Goal: Navigation & Orientation: Find specific page/section

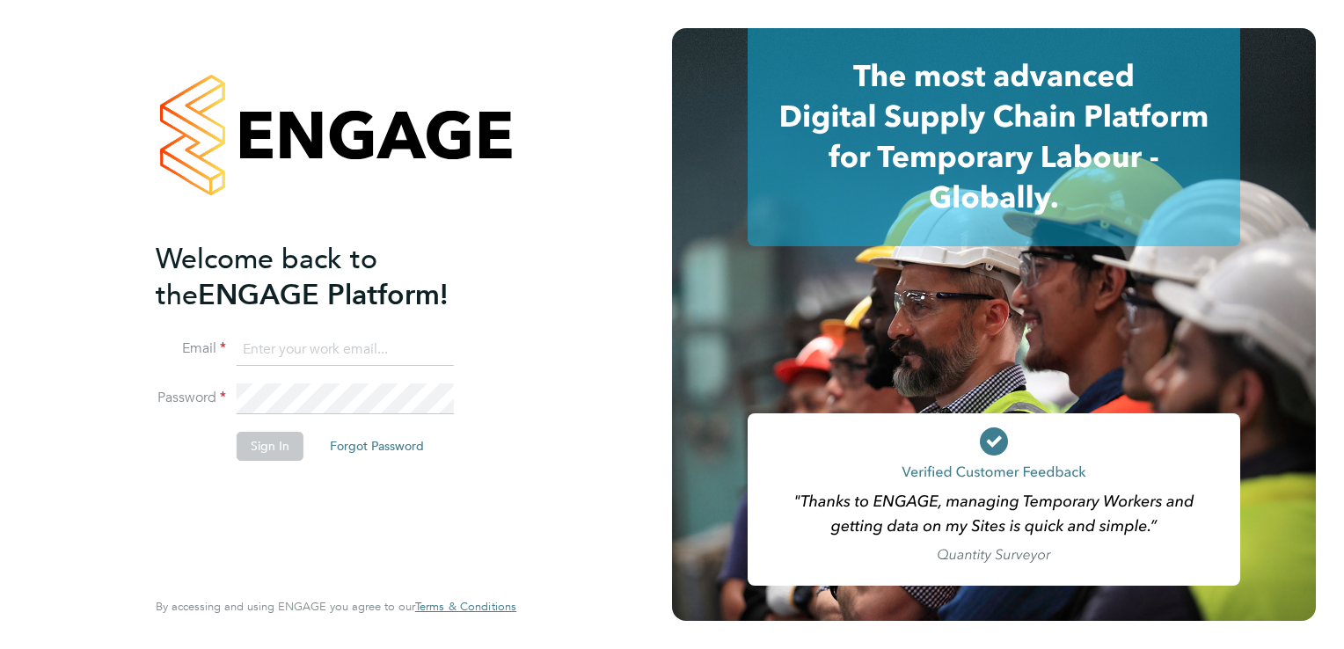
type input "johncattell24@gmail.com"
click at [286, 438] on button "Sign In" at bounding box center [270, 446] width 67 height 28
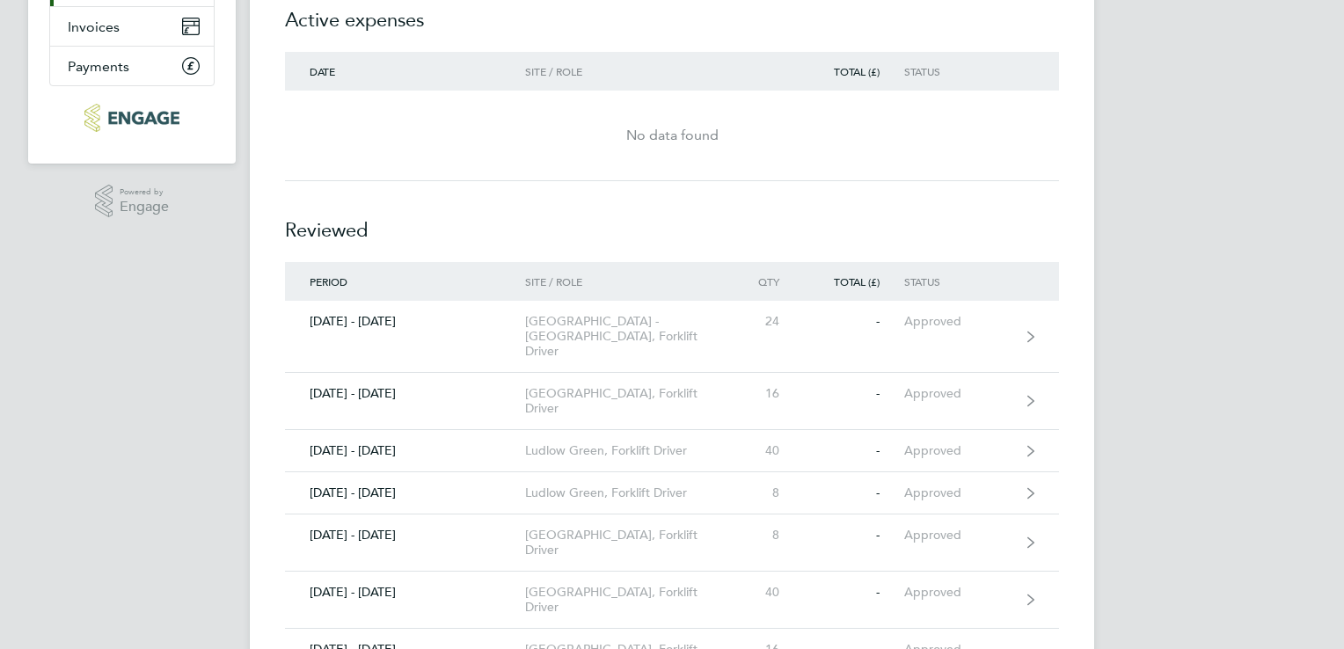
scroll to position [248, 0]
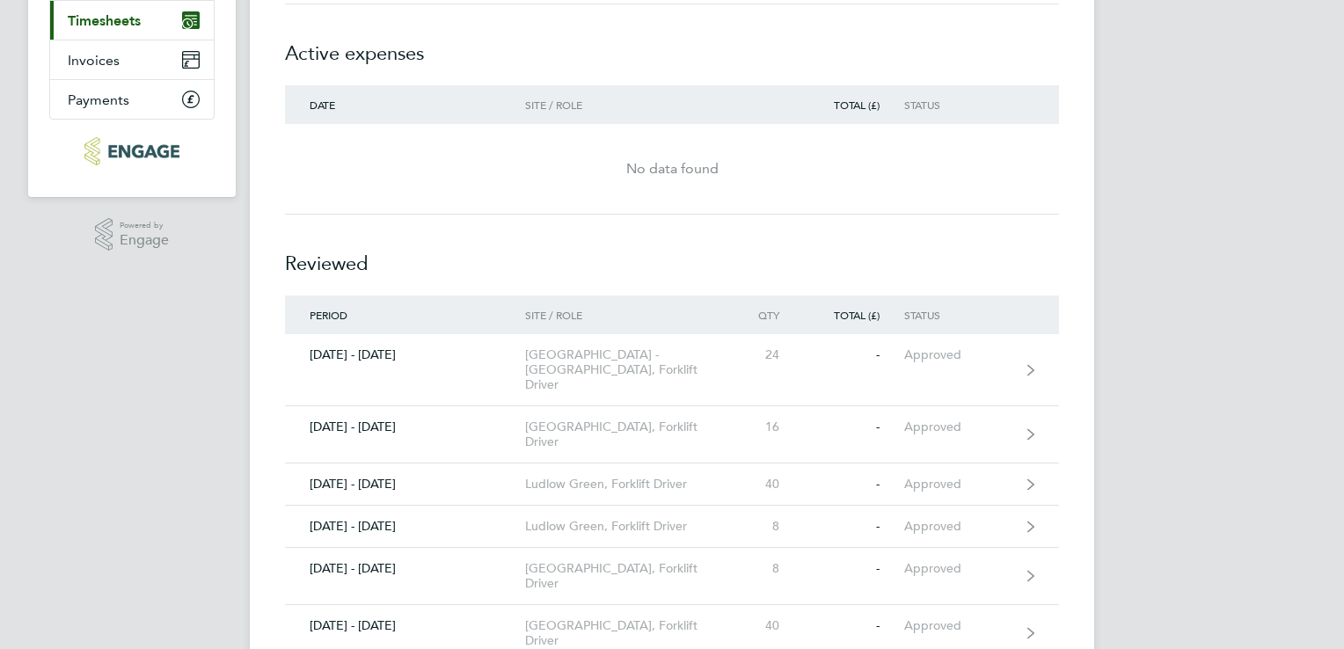
click at [121, 17] on span "Timesheets" at bounding box center [104, 20] width 73 height 17
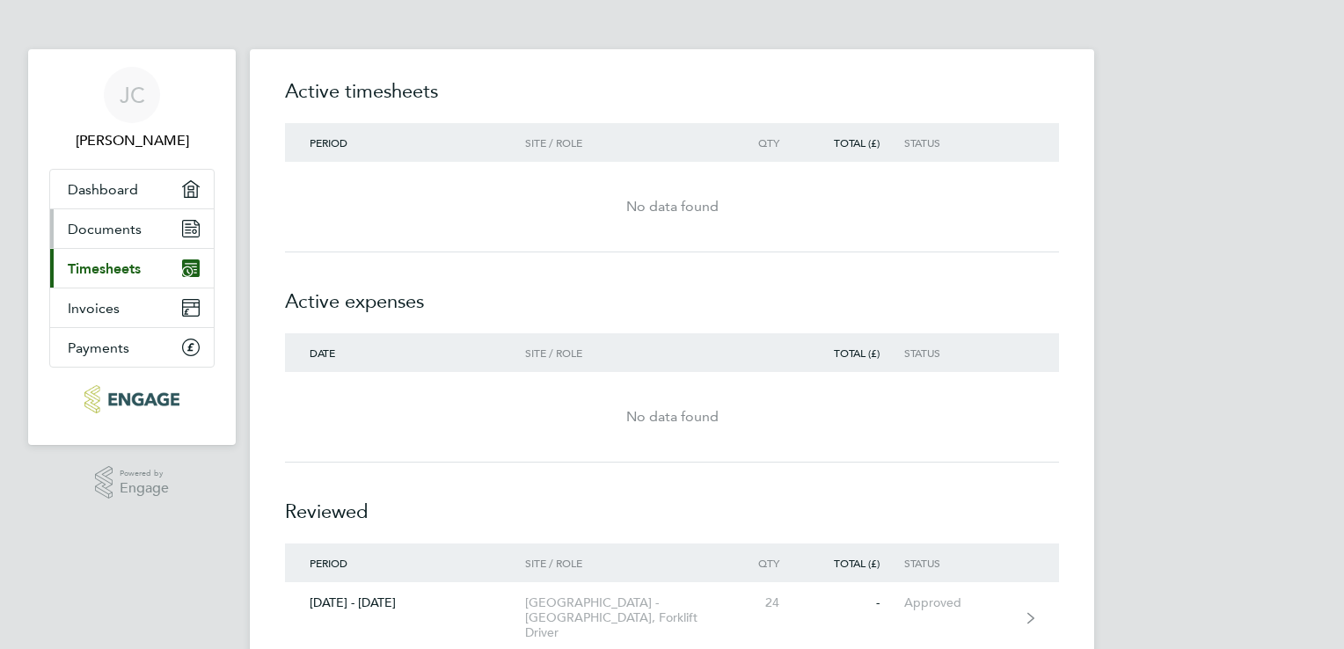
click at [138, 238] on link "Documents" at bounding box center [132, 228] width 164 height 39
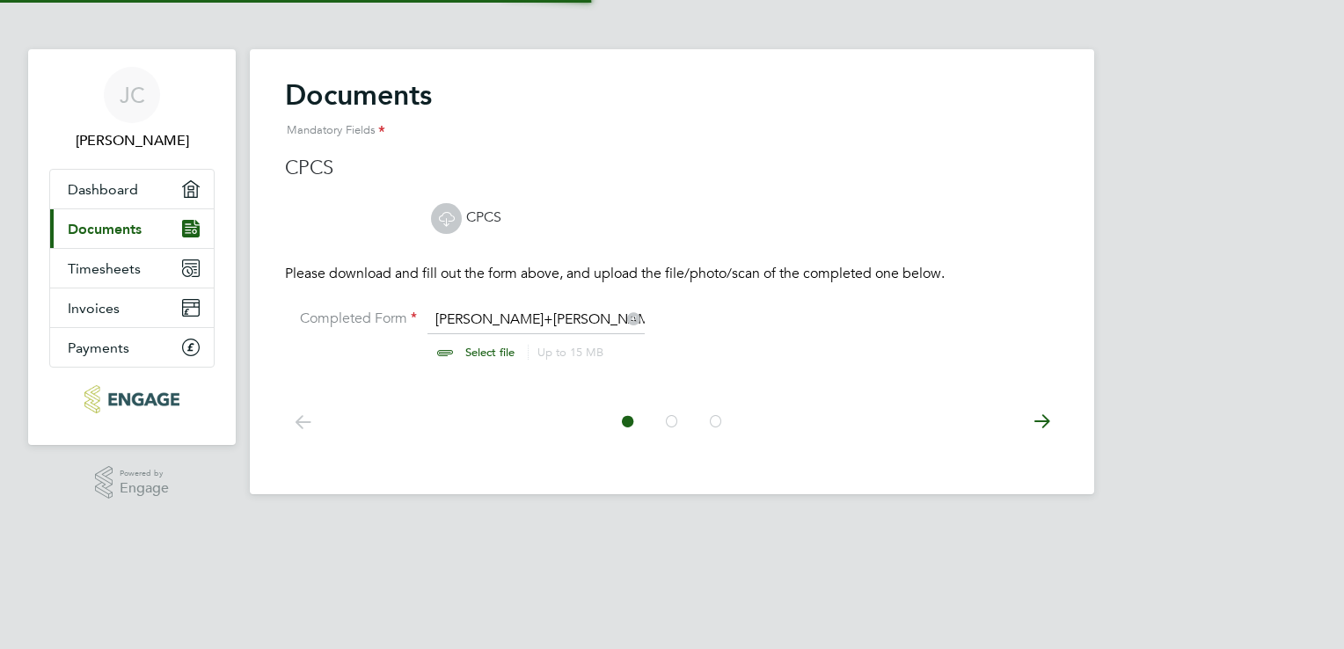
scroll to position [23, 218]
click at [135, 193] on span "Dashboard" at bounding box center [103, 189] width 70 height 17
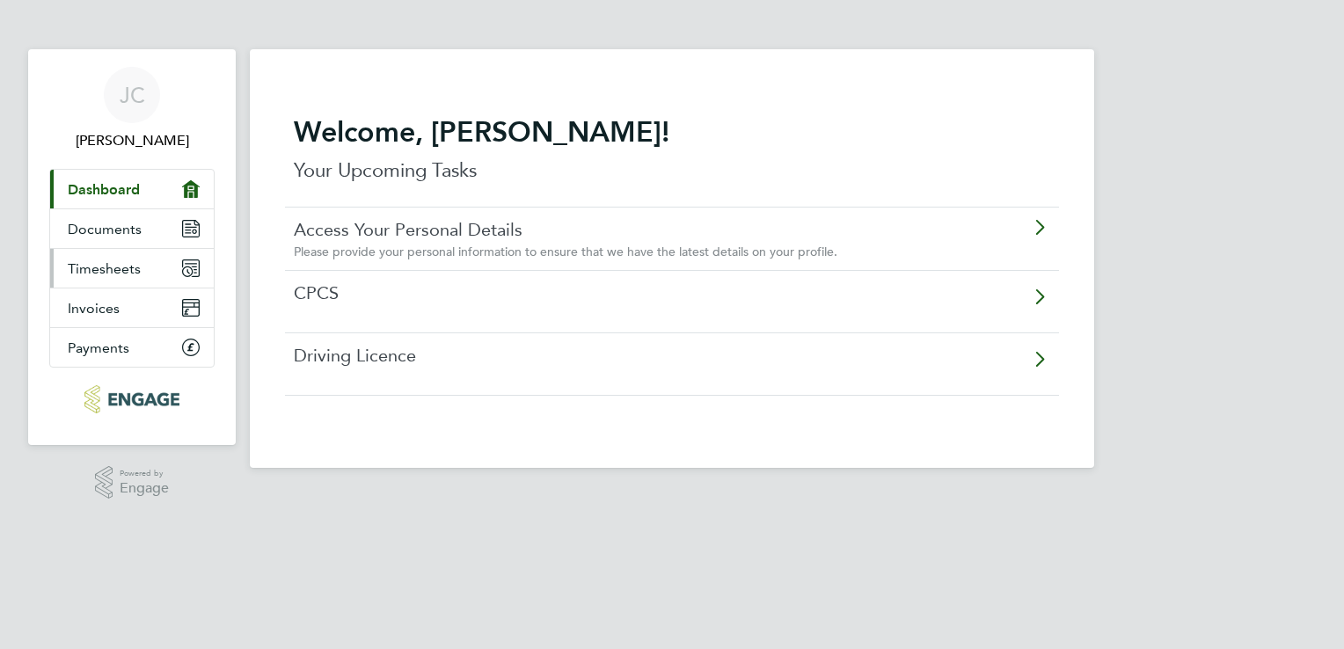
click at [135, 281] on link "Timesheets" at bounding box center [132, 268] width 164 height 39
